Goal: Task Accomplishment & Management: Manage account settings

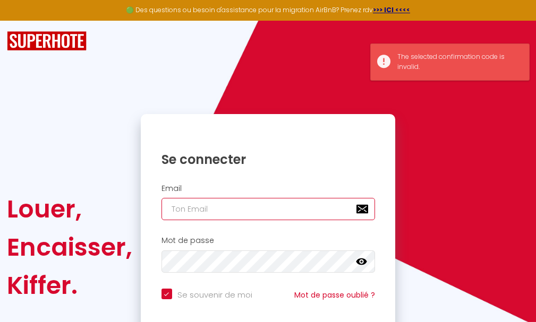
click at [218, 209] on input "email" at bounding box center [267, 209] width 213 height 22
type input "[EMAIL_ADDRESS][DOMAIN_NAME]"
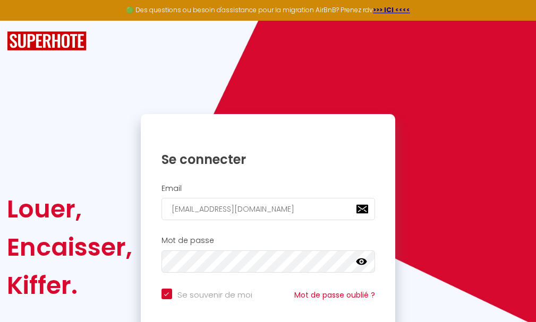
click at [358, 257] on icon at bounding box center [361, 261] width 11 height 11
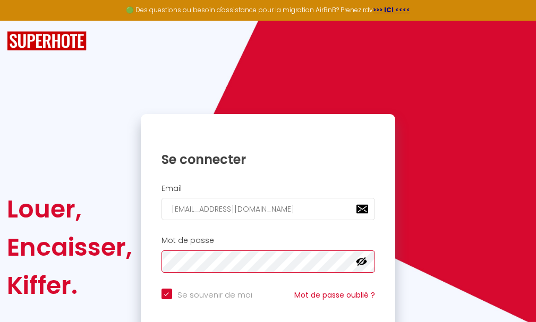
scroll to position [90, 0]
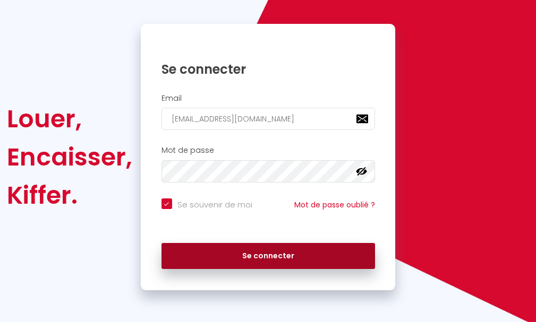
click at [253, 253] on button "Se connecter" at bounding box center [267, 256] width 213 height 27
checkbox input "true"
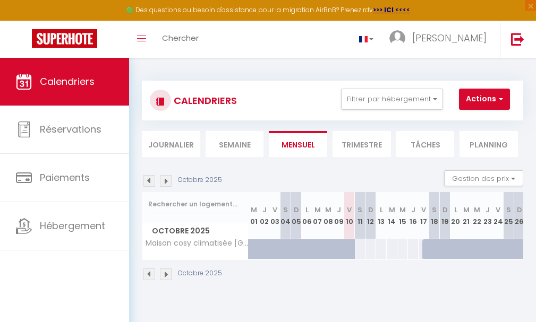
click at [171, 143] on li "Journalier" at bounding box center [171, 144] width 58 height 26
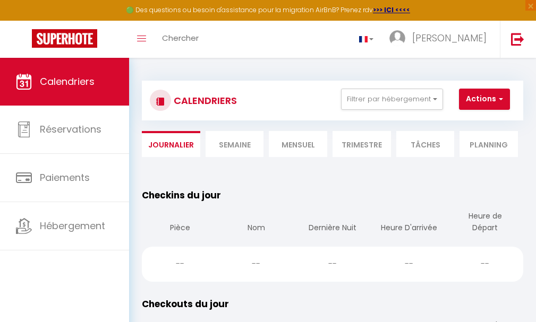
click at [239, 145] on li "Semaine" at bounding box center [234, 144] width 58 height 26
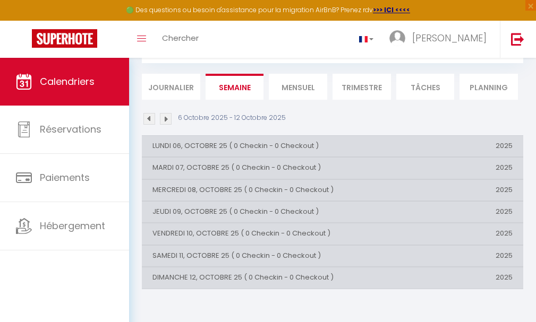
scroll to position [58, 0]
click at [297, 82] on li "Mensuel" at bounding box center [298, 86] width 58 height 26
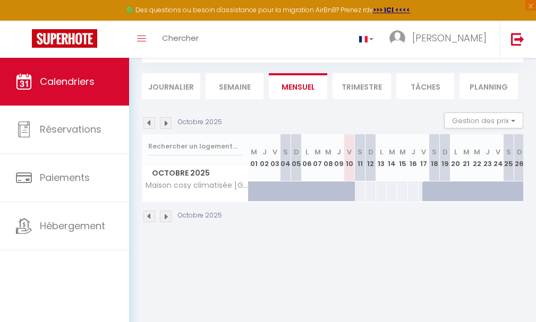
click at [358, 85] on li "Trimestre" at bounding box center [361, 86] width 58 height 26
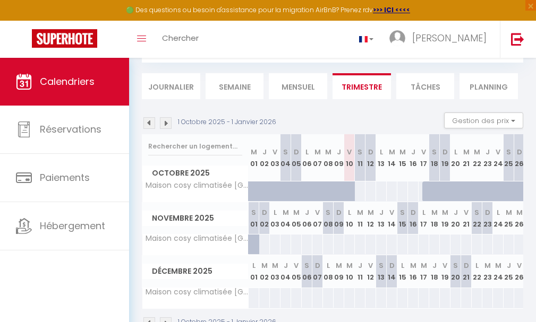
click at [423, 86] on li "Tâches" at bounding box center [425, 86] width 58 height 26
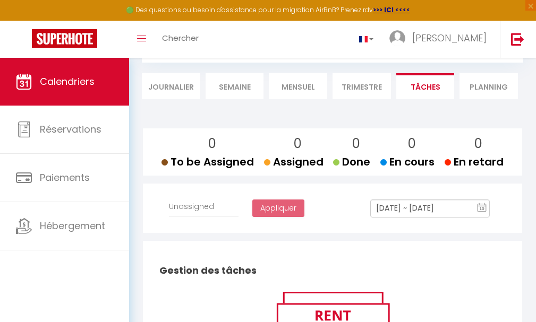
select select
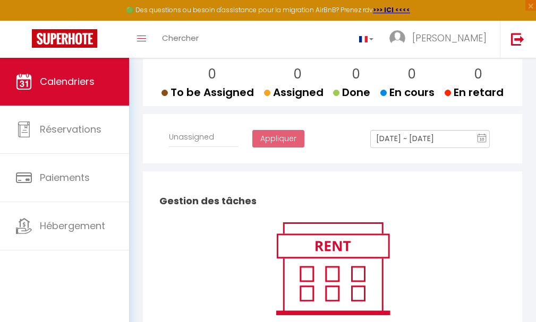
scroll to position [5, 0]
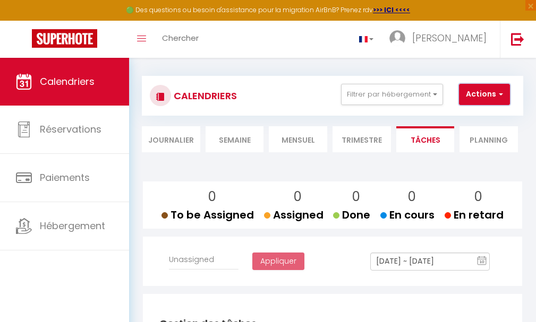
click at [481, 93] on button "Actions" at bounding box center [484, 94] width 51 height 21
click at [254, 40] on div "Toggle menubar Chercher BUTTON Henri Paramètres" at bounding box center [302, 39] width 451 height 37
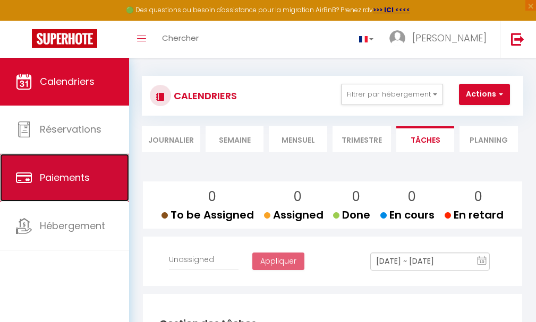
click at [67, 174] on span "Paiements" at bounding box center [65, 177] width 50 height 13
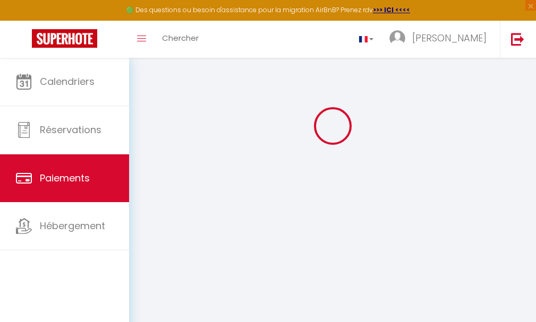
scroll to position [84, 0]
select select "2"
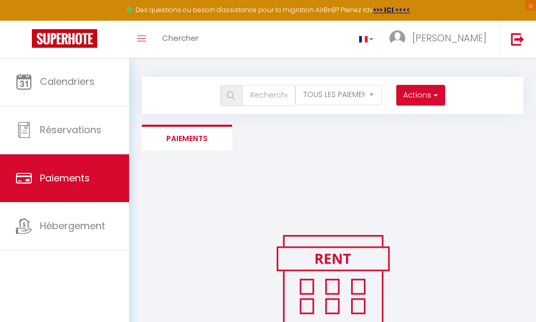
scroll to position [0, 0]
